Goal: Information Seeking & Learning: Check status

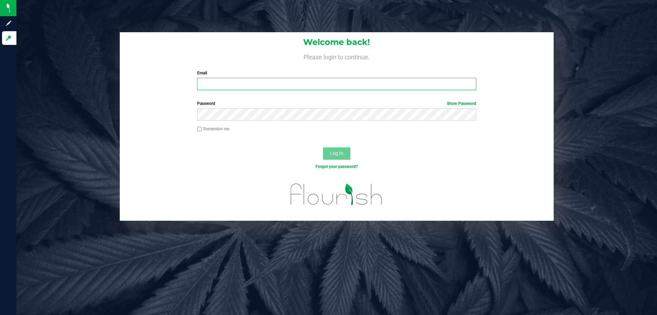
click at [216, 87] on input "Email" at bounding box center [336, 84] width 279 height 12
type input "mmorris@liveparallel.com"
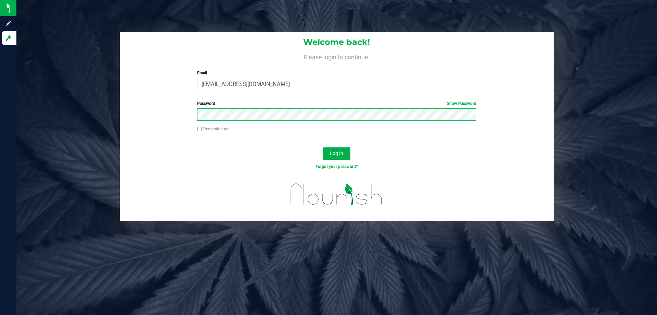
click at [323, 147] on button "Log In" at bounding box center [336, 153] width 27 height 12
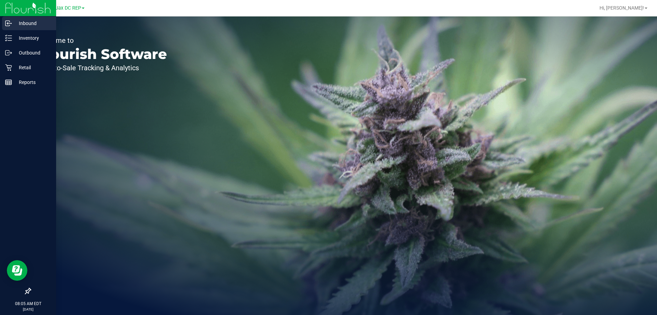
click at [19, 24] on p "Inbound" at bounding box center [32, 23] width 41 height 8
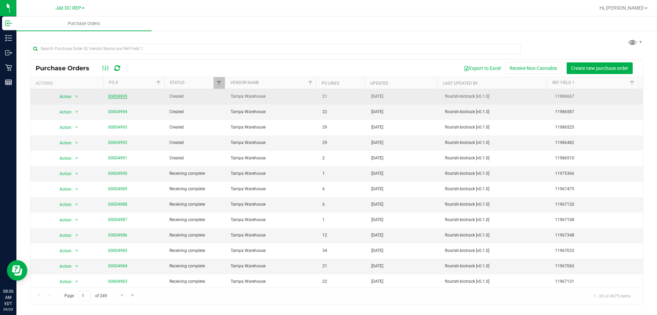
click at [122, 95] on link "00004995" at bounding box center [117, 96] width 19 height 5
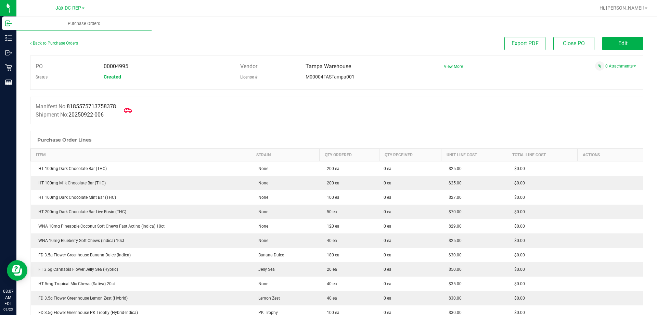
click at [62, 42] on link "Back to Purchase Orders" at bounding box center [54, 43] width 48 height 5
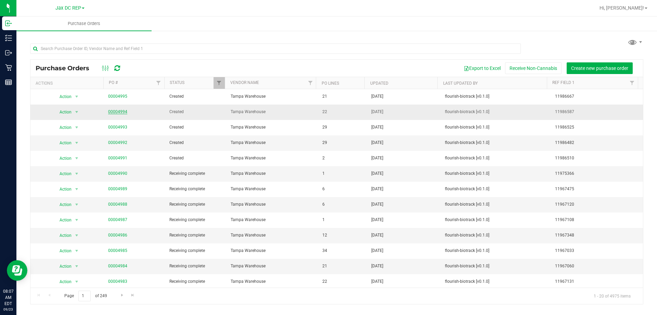
click at [116, 111] on link "00004994" at bounding box center [117, 111] width 19 height 5
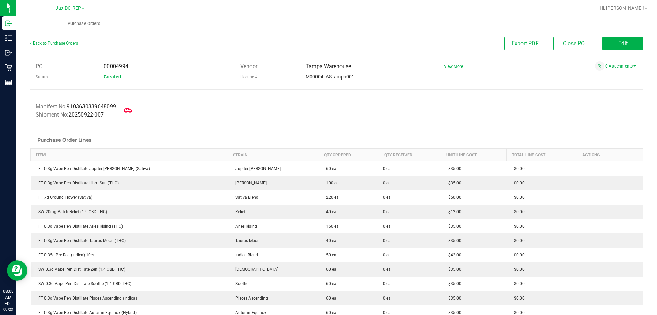
click at [61, 41] on link "Back to Purchase Orders" at bounding box center [54, 43] width 48 height 5
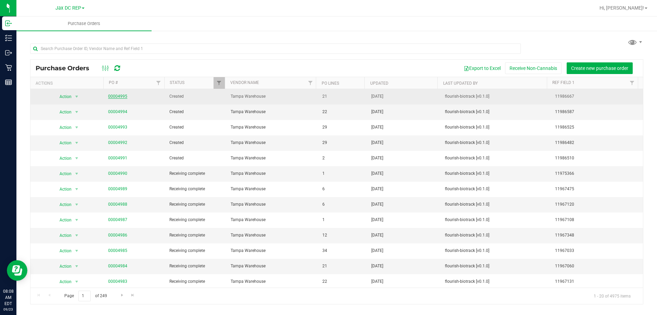
click at [122, 94] on link "00004995" at bounding box center [117, 96] width 19 height 5
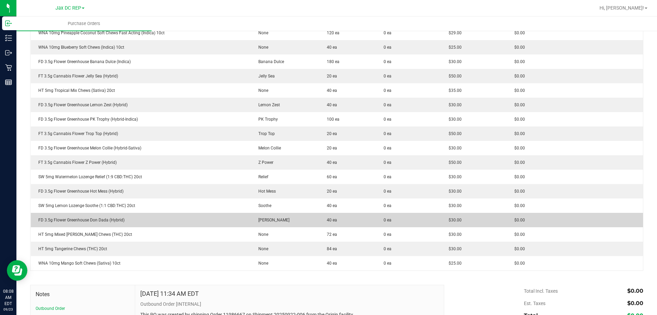
scroll to position [205, 0]
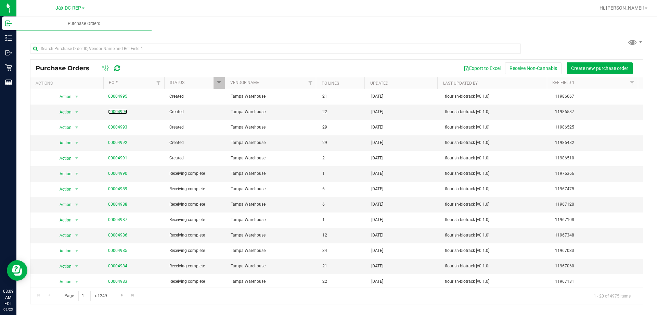
click at [123, 112] on link "00004994" at bounding box center [117, 111] width 19 height 5
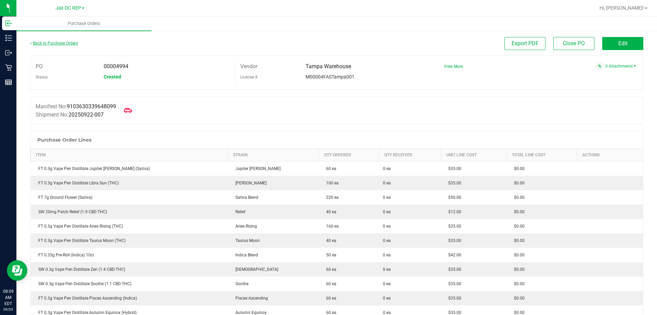
click at [49, 42] on link "Back to Purchase Orders" at bounding box center [54, 43] width 48 height 5
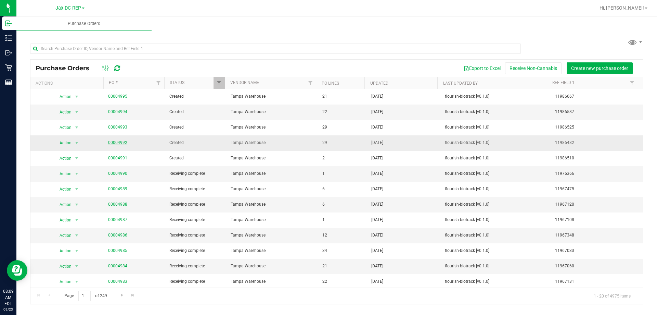
click at [117, 144] on link "00004992" at bounding box center [117, 142] width 19 height 5
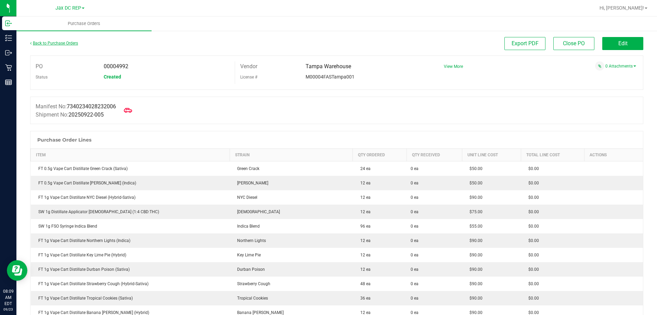
click at [69, 44] on link "Back to Purchase Orders" at bounding box center [54, 43] width 48 height 5
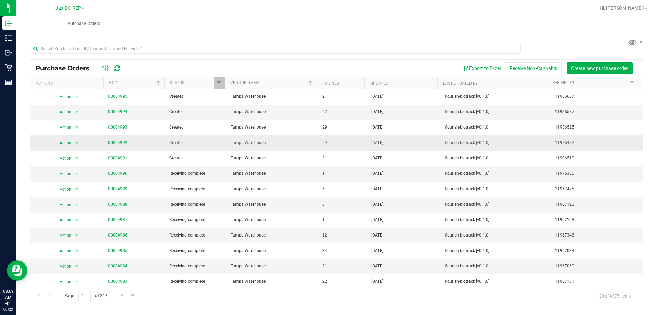
click at [117, 141] on link "00004992" at bounding box center [117, 142] width 19 height 5
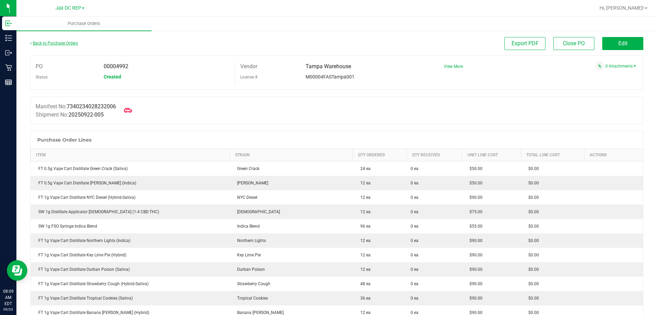
click at [72, 44] on link "Back to Purchase Orders" at bounding box center [54, 43] width 48 height 5
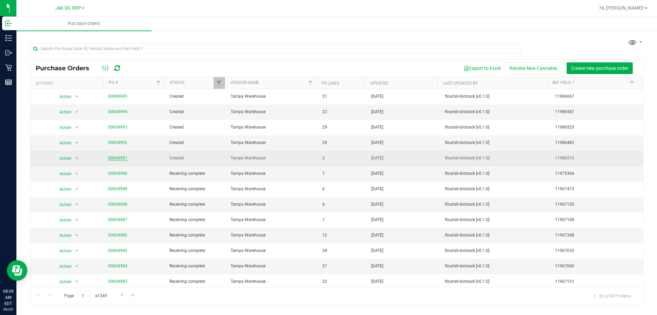
click at [115, 158] on link "00004991" at bounding box center [117, 157] width 19 height 5
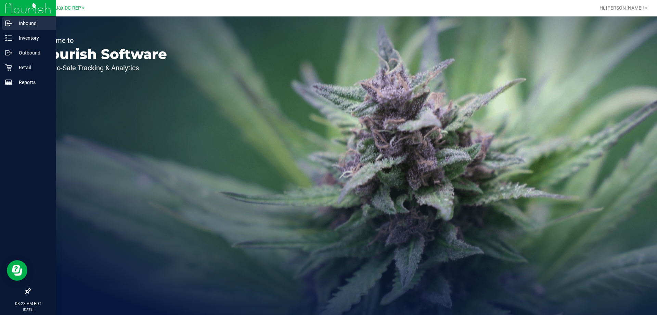
click at [38, 23] on p "Inbound" at bounding box center [32, 23] width 41 height 8
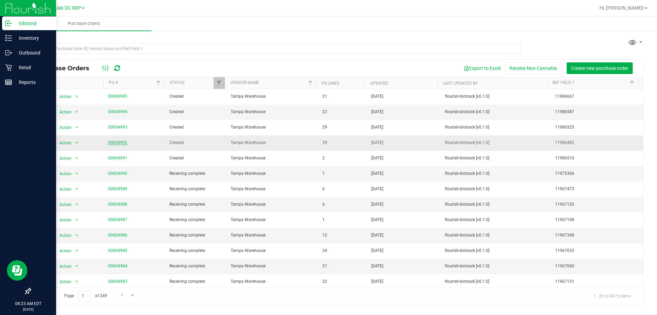
click at [115, 143] on link "00004992" at bounding box center [117, 142] width 19 height 5
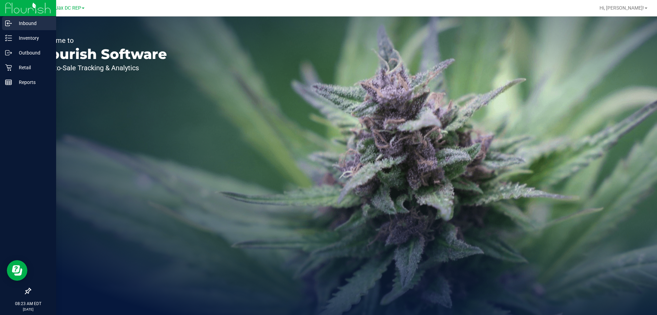
click at [10, 22] on icon at bounding box center [8, 23] width 7 height 7
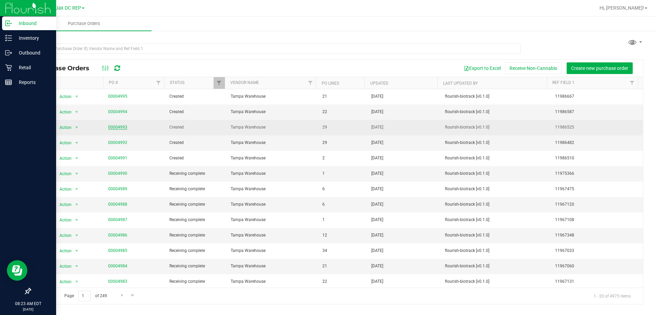
click at [119, 126] on link "00004993" at bounding box center [117, 127] width 19 height 5
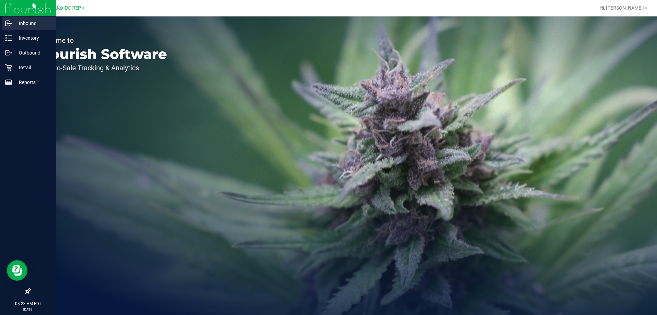
click at [14, 21] on p "Inbound" at bounding box center [32, 23] width 41 height 8
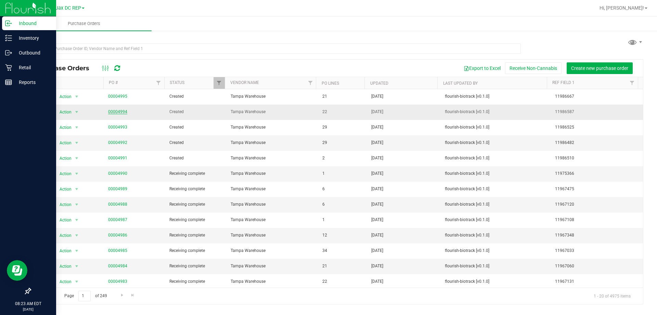
click at [113, 112] on link "00004994" at bounding box center [117, 111] width 19 height 5
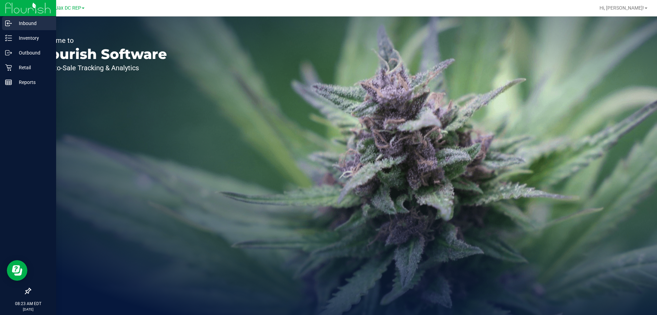
click at [12, 24] on icon at bounding box center [8, 23] width 7 height 7
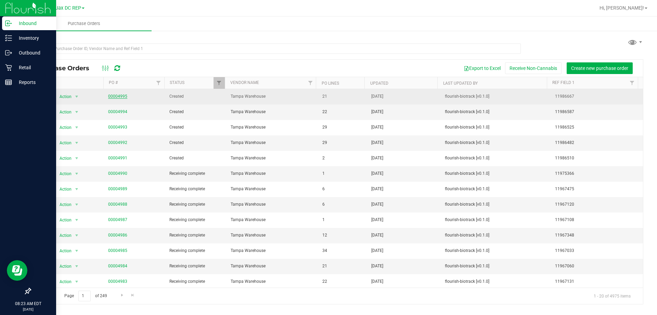
click at [117, 95] on link "00004995" at bounding box center [117, 96] width 19 height 5
